Goal: Information Seeking & Learning: Find specific fact

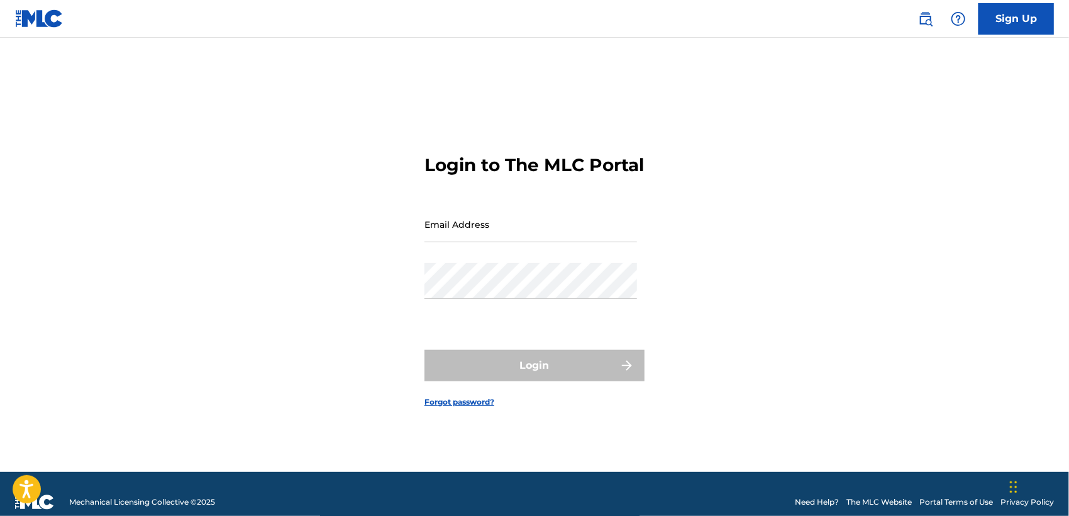
click at [607, 242] on input "Email Address" at bounding box center [531, 224] width 213 height 36
type input "[EMAIL_ADDRESS][DOMAIN_NAME]"
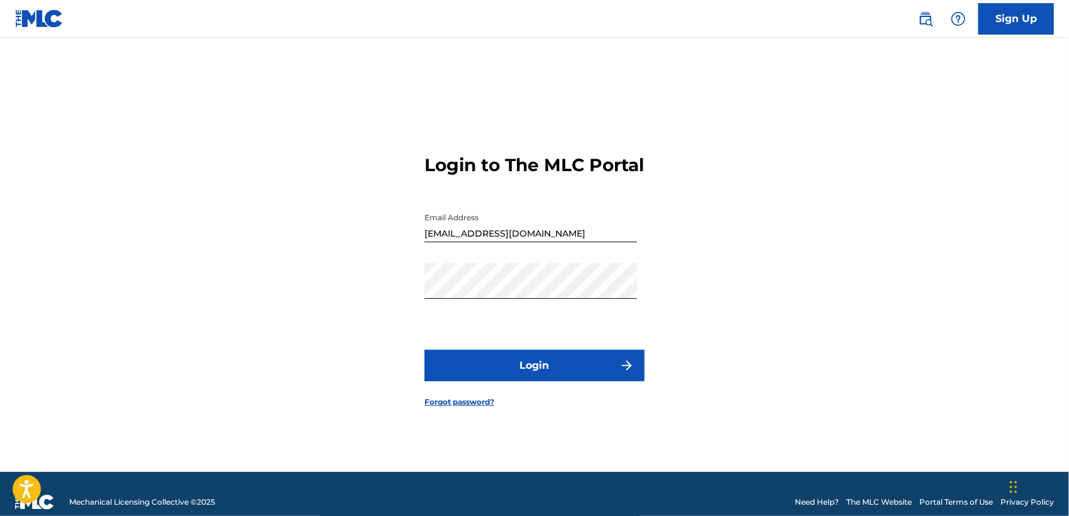
click at [575, 369] on button "Login" at bounding box center [535, 365] width 220 height 31
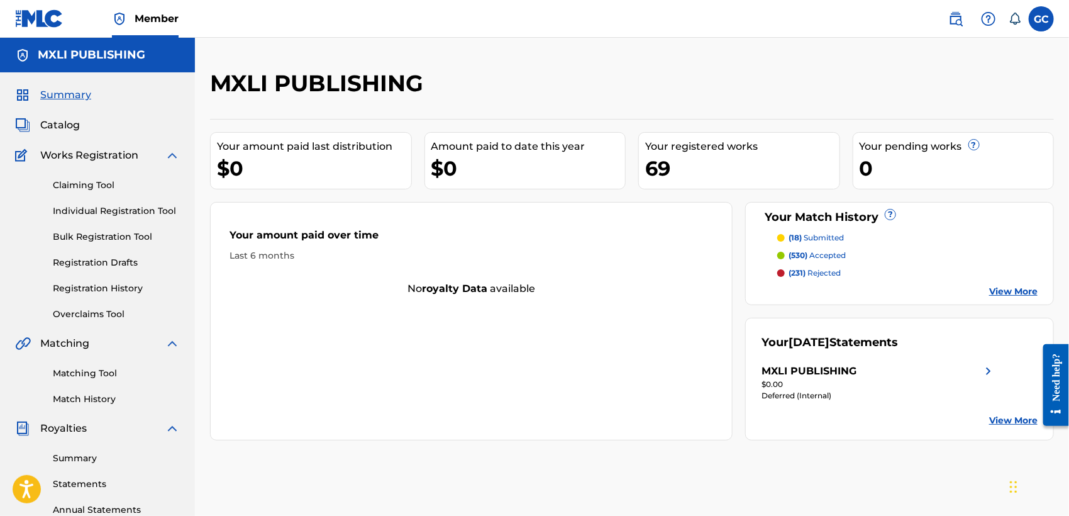
click at [67, 125] on span "Catalog" at bounding box center [60, 125] width 40 height 15
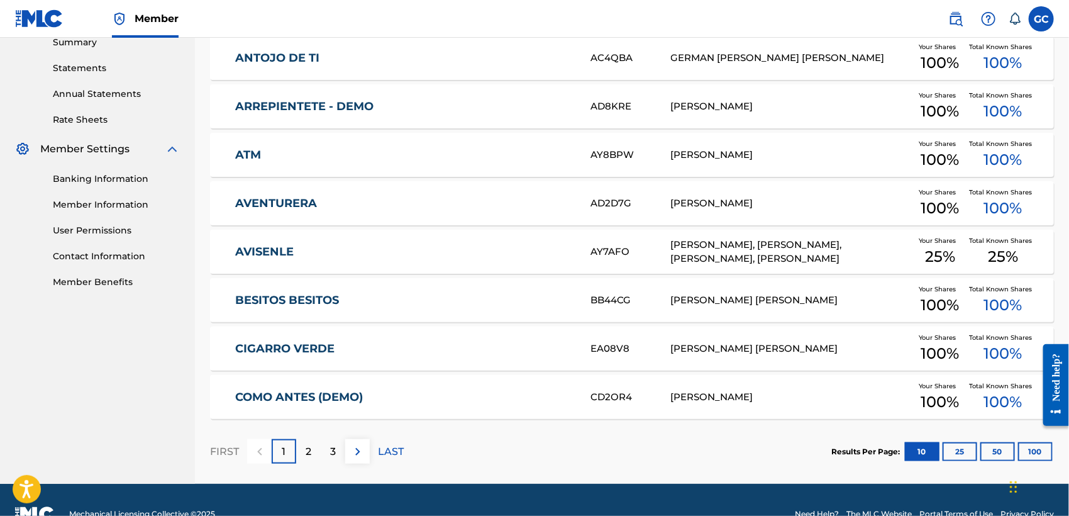
scroll to position [443, 0]
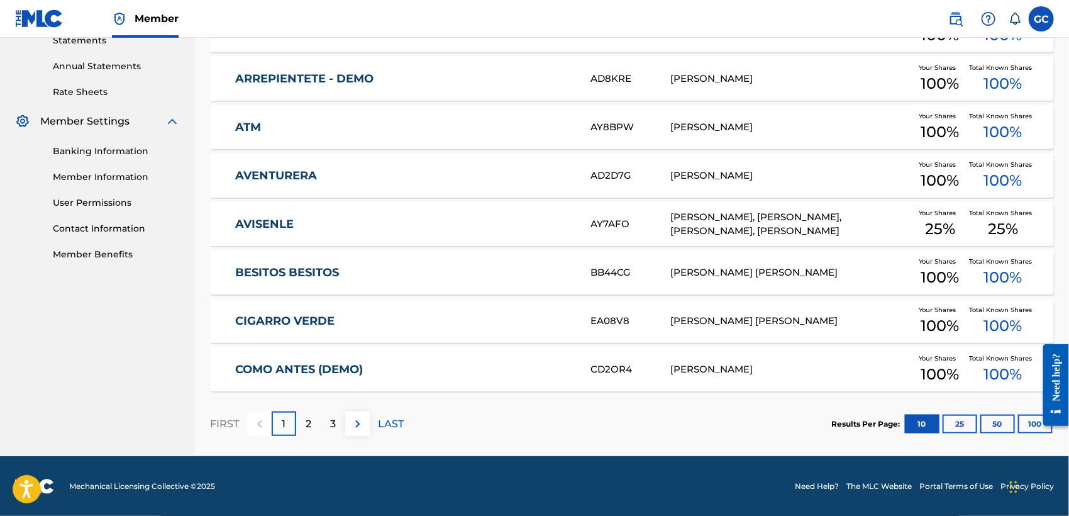
click at [398, 425] on p "LAST" at bounding box center [391, 423] width 26 height 15
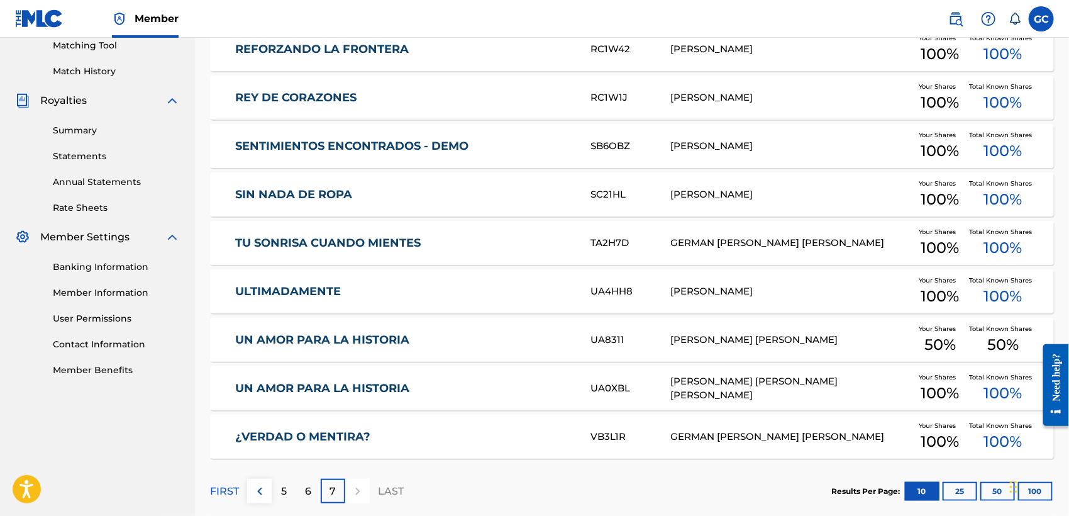
scroll to position [396, 0]
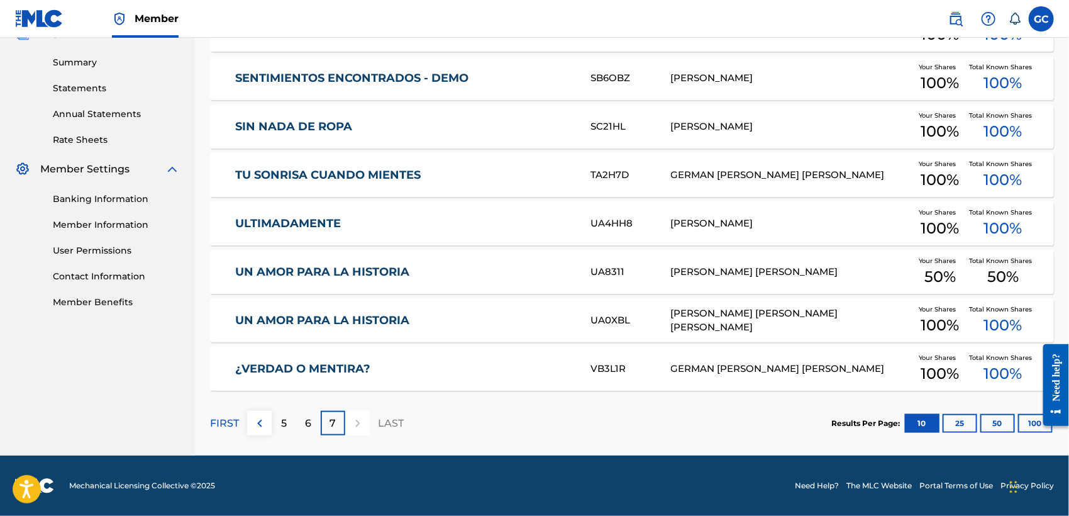
click at [309, 427] on p "6" at bounding box center [309, 423] width 6 height 15
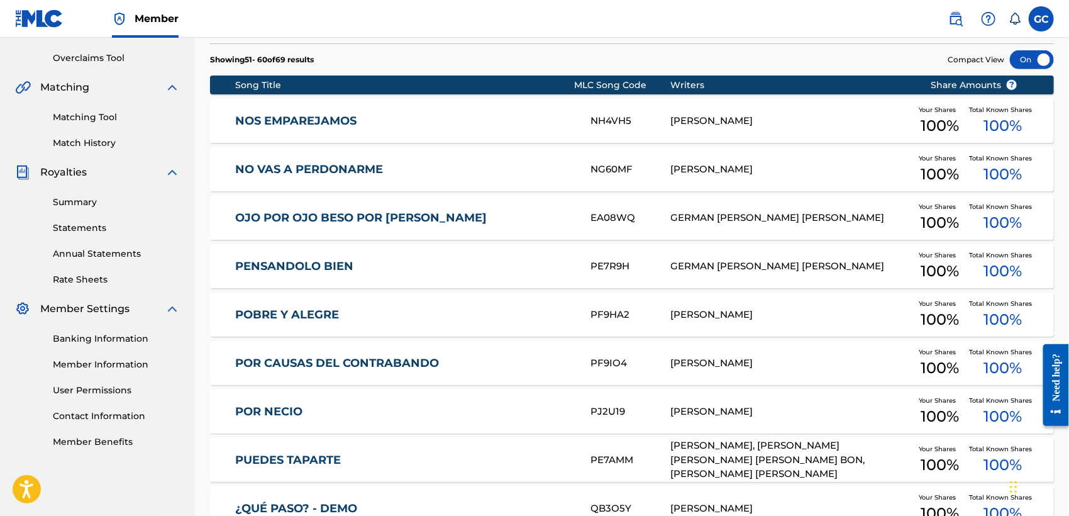
scroll to position [443, 0]
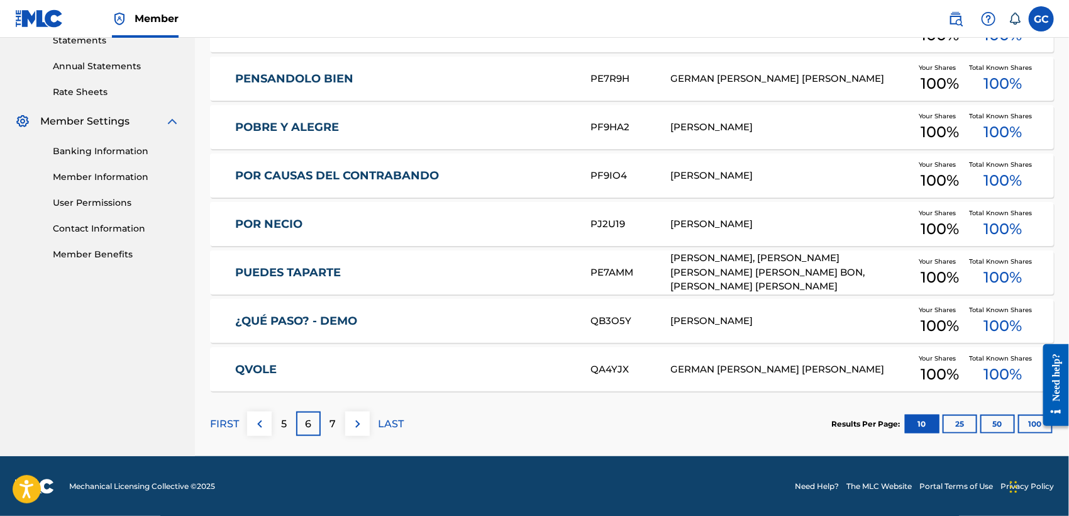
click at [287, 424] on div "5" at bounding box center [284, 423] width 25 height 25
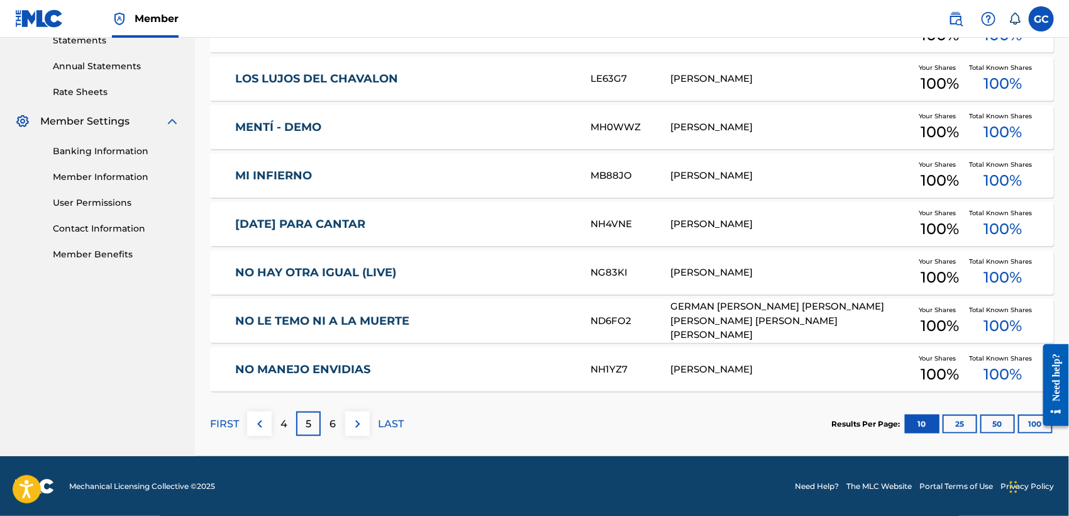
click at [282, 428] on p "4" at bounding box center [284, 423] width 7 height 15
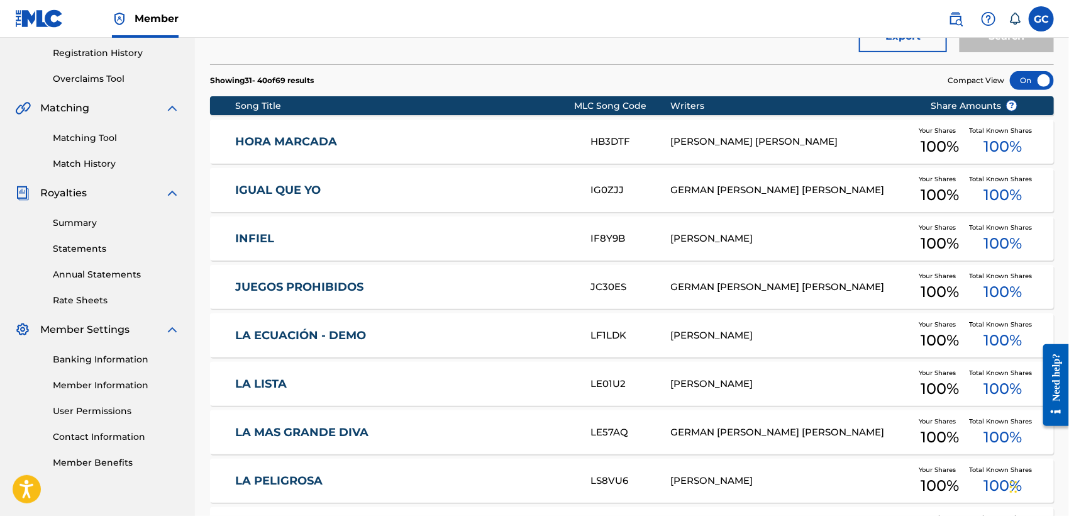
scroll to position [374, 0]
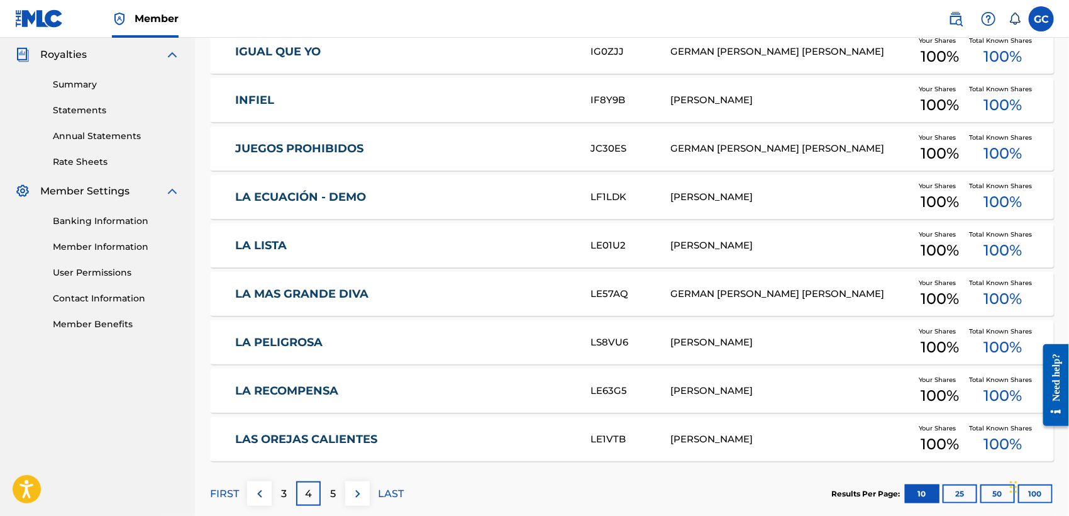
click at [285, 493] on p "3" at bounding box center [284, 493] width 6 height 15
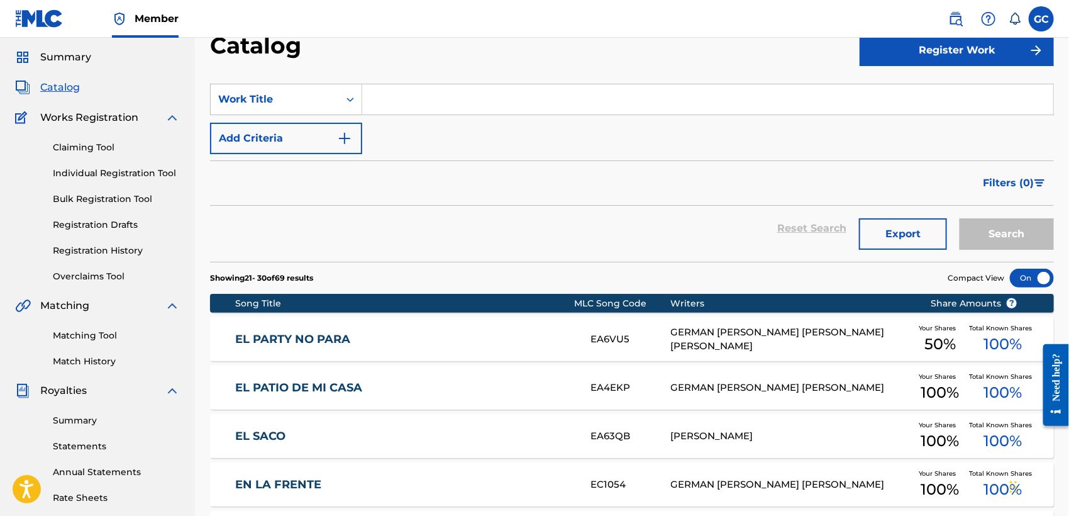
scroll to position [25, 0]
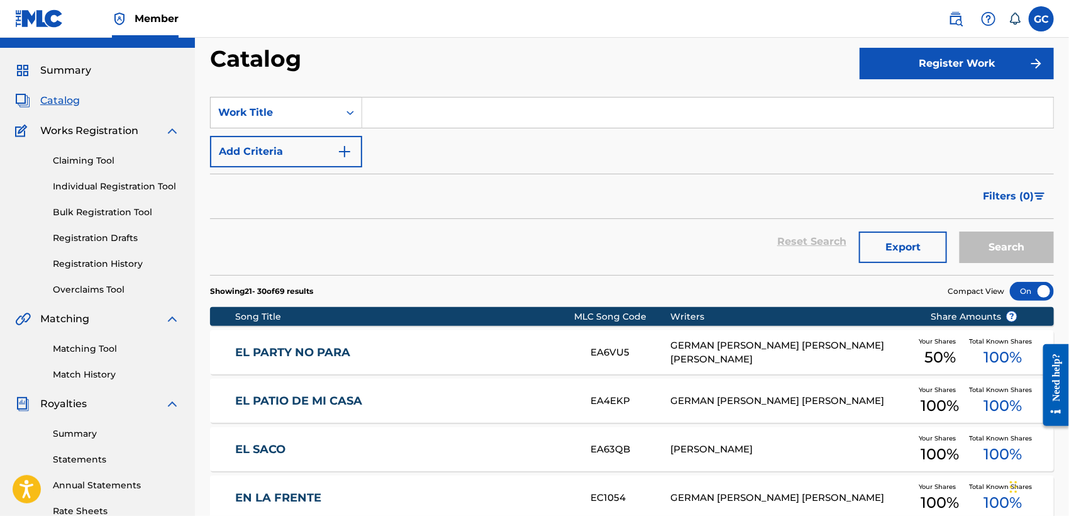
click at [98, 233] on link "Registration Drafts" at bounding box center [116, 237] width 127 height 13
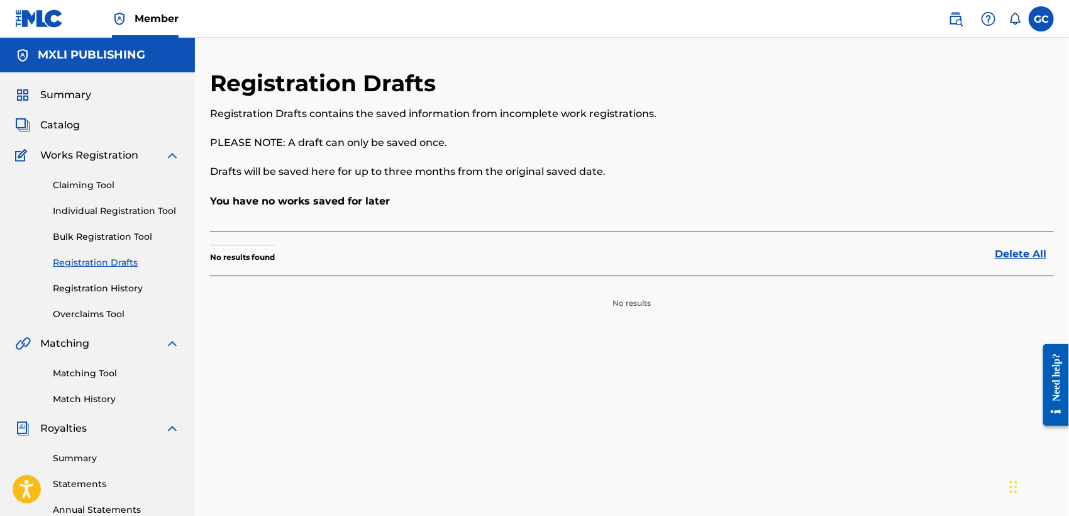
click at [121, 286] on link "Registration History" at bounding box center [116, 288] width 127 height 13
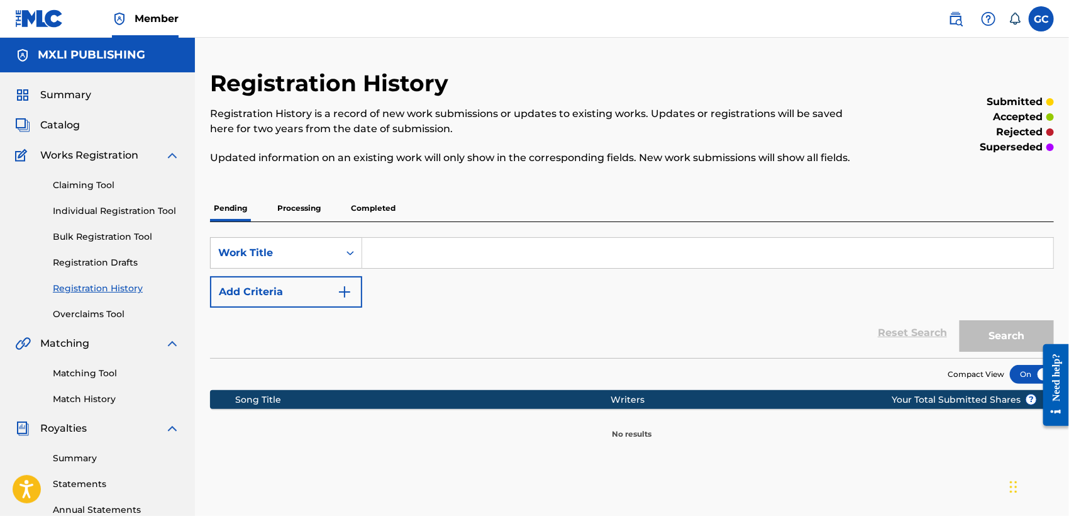
click at [306, 203] on p "Processing" at bounding box center [299, 208] width 51 height 26
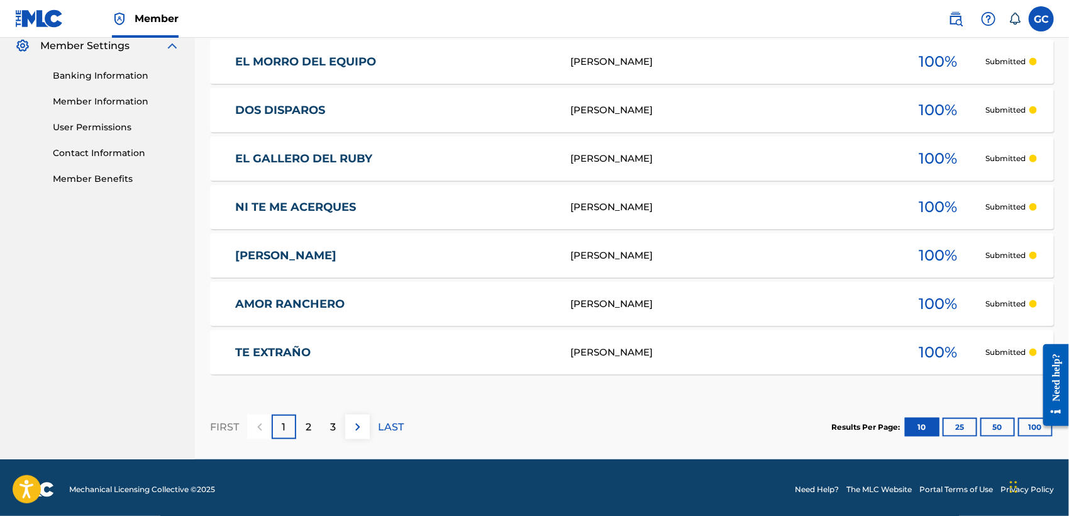
scroll to position [523, 0]
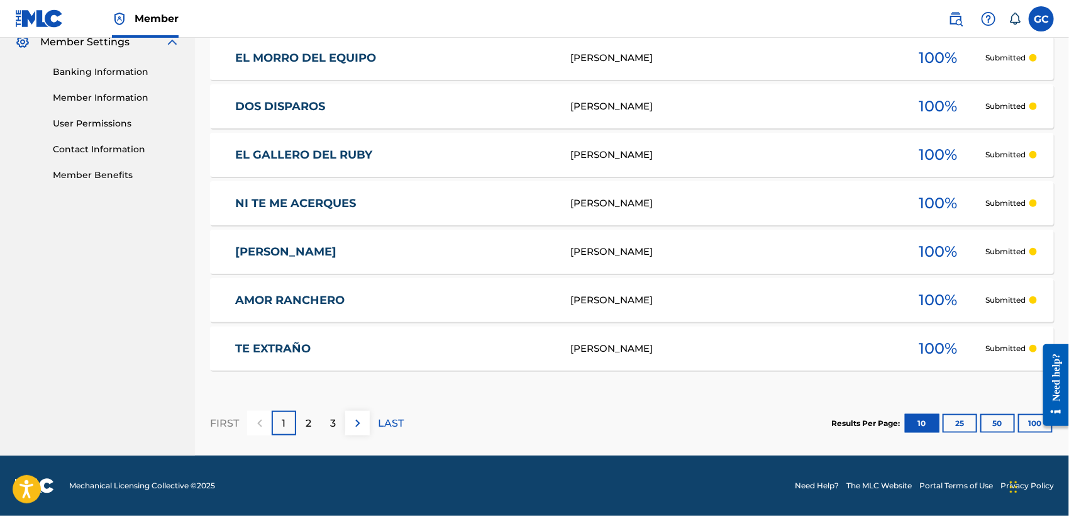
click at [969, 419] on button "25" at bounding box center [960, 423] width 35 height 19
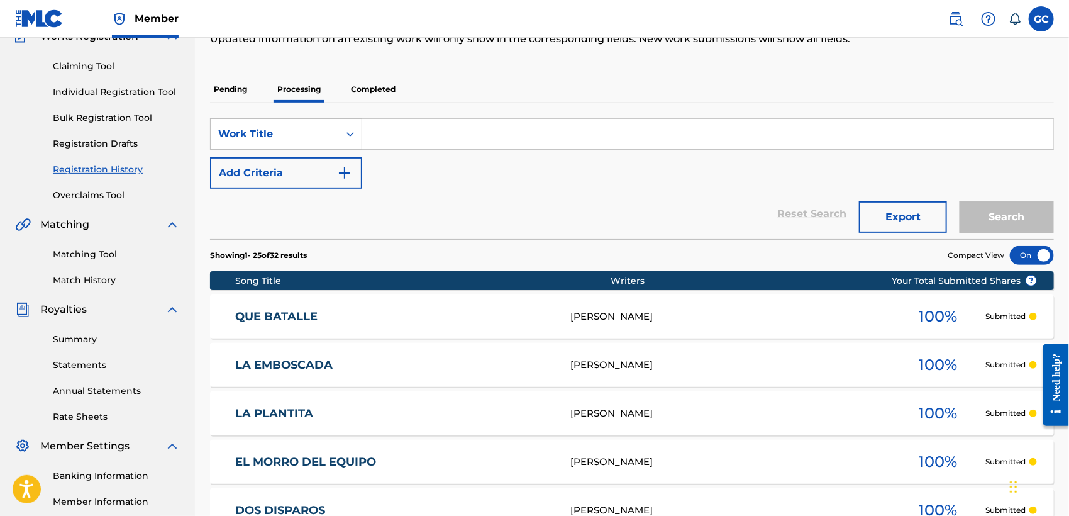
scroll to position [103, 0]
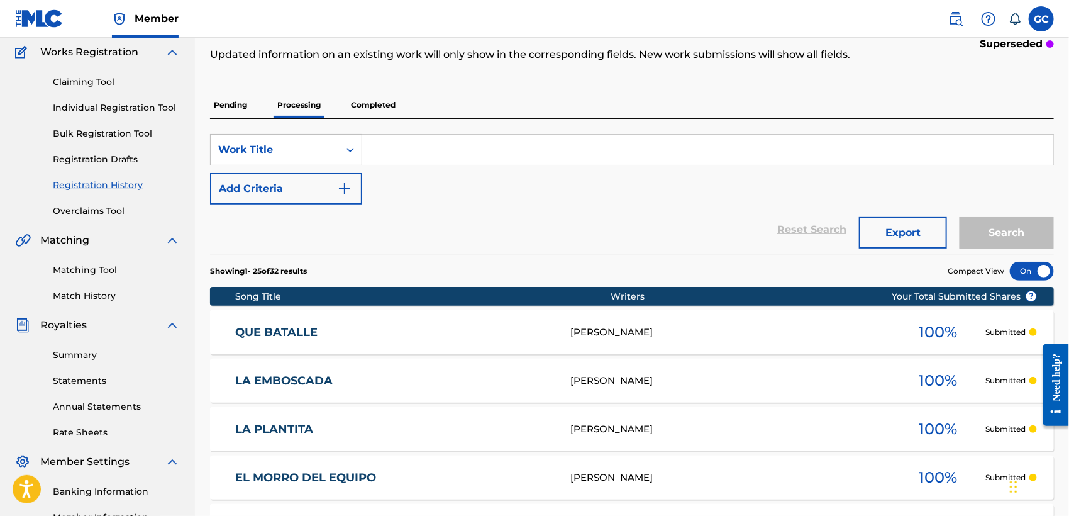
click at [106, 274] on link "Matching Tool" at bounding box center [116, 270] width 127 height 13
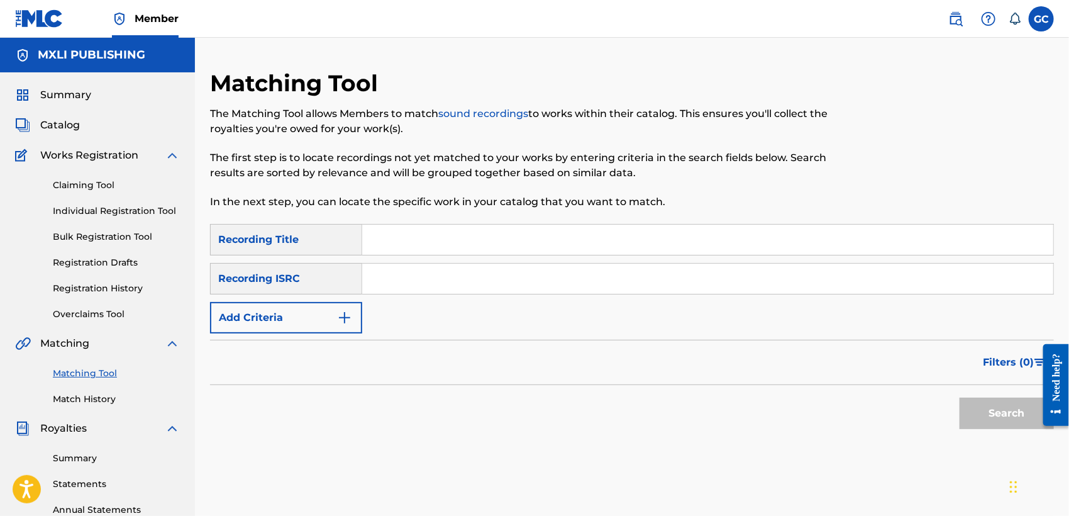
click at [445, 236] on input "Search Form" at bounding box center [707, 240] width 691 height 30
click at [325, 306] on button "Add Criteria" at bounding box center [286, 317] width 152 height 31
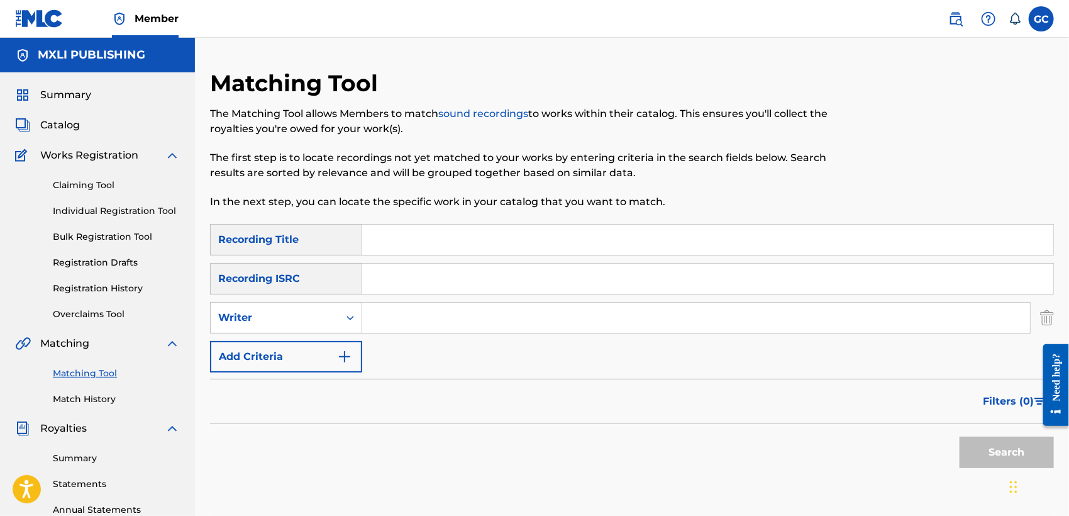
click at [398, 316] on input "Search Form" at bounding box center [696, 318] width 668 height 30
type input "[PERSON_NAME]"
click at [960, 437] on button "Search" at bounding box center [1007, 452] width 94 height 31
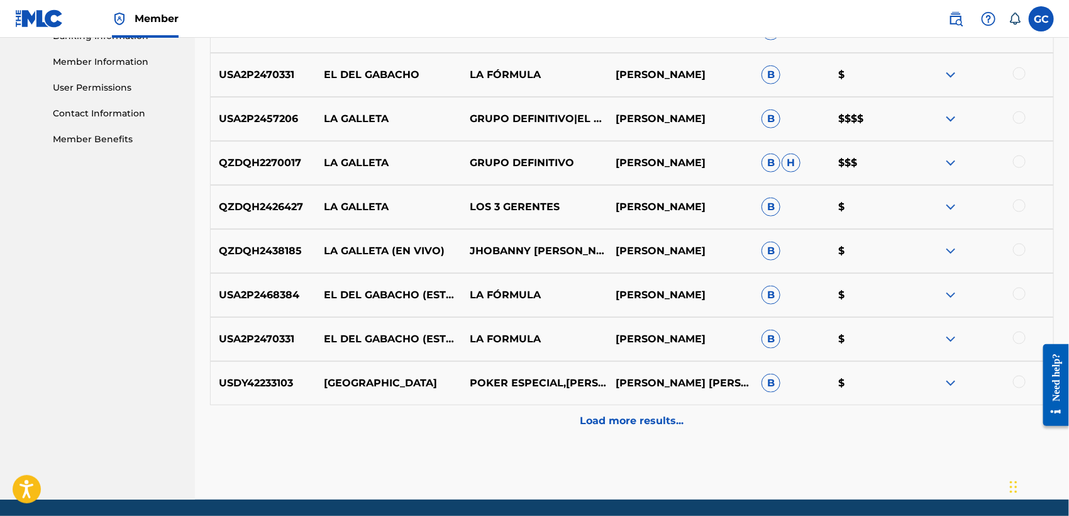
scroll to position [559, 0]
click at [593, 409] on div "Load more results..." at bounding box center [632, 420] width 844 height 31
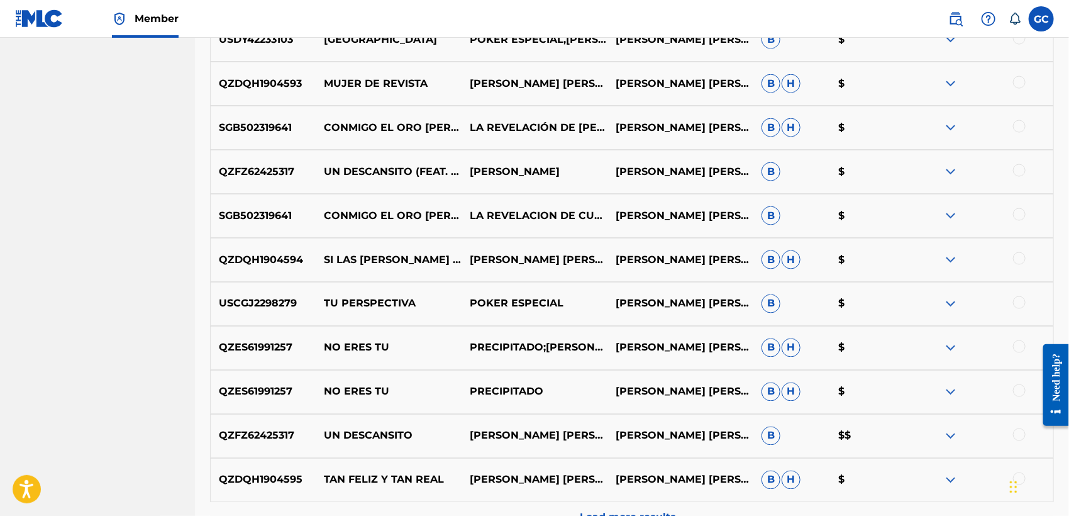
scroll to position [908, 0]
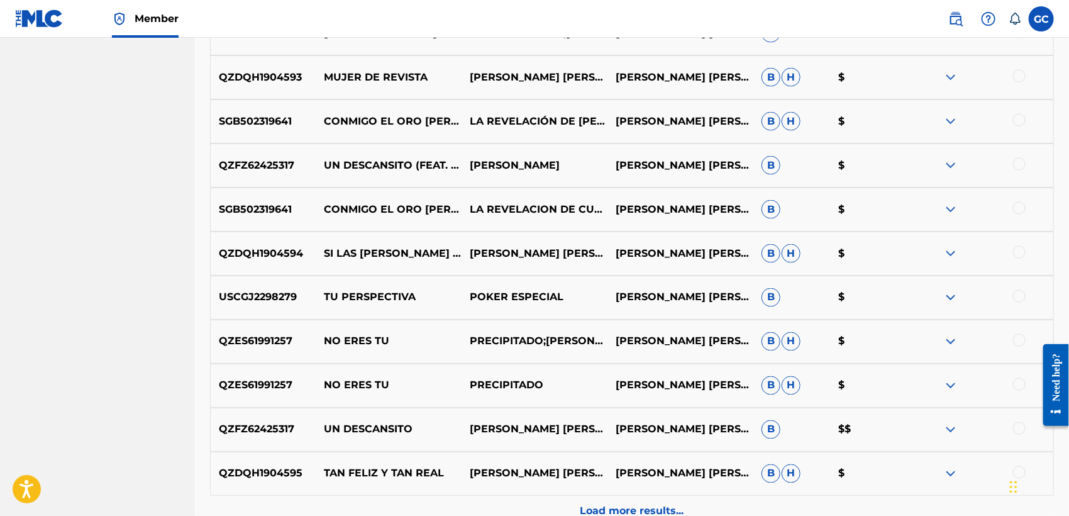
click at [634, 509] on p "Load more results..." at bounding box center [633, 511] width 104 height 15
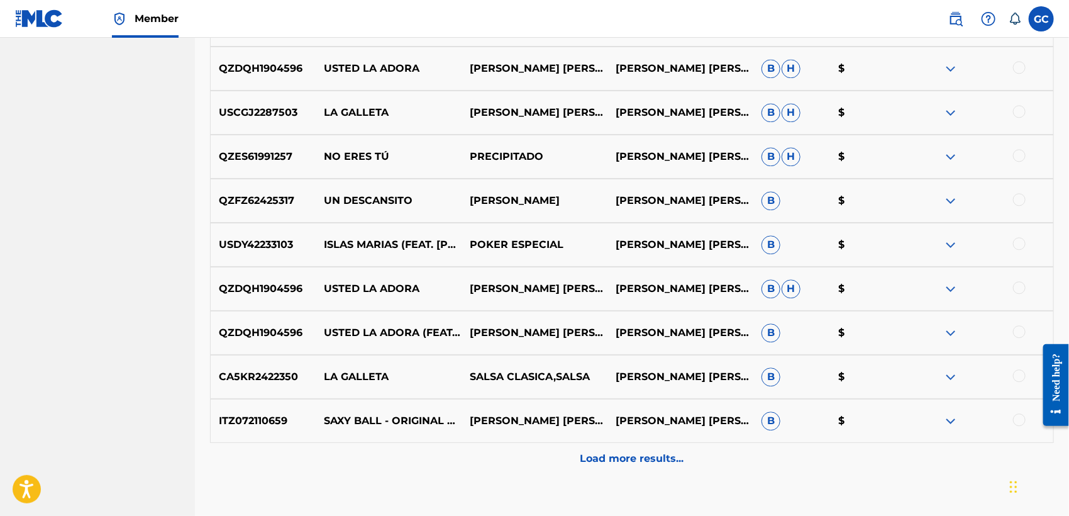
scroll to position [1467, 0]
